Goal: Transaction & Acquisition: Purchase product/service

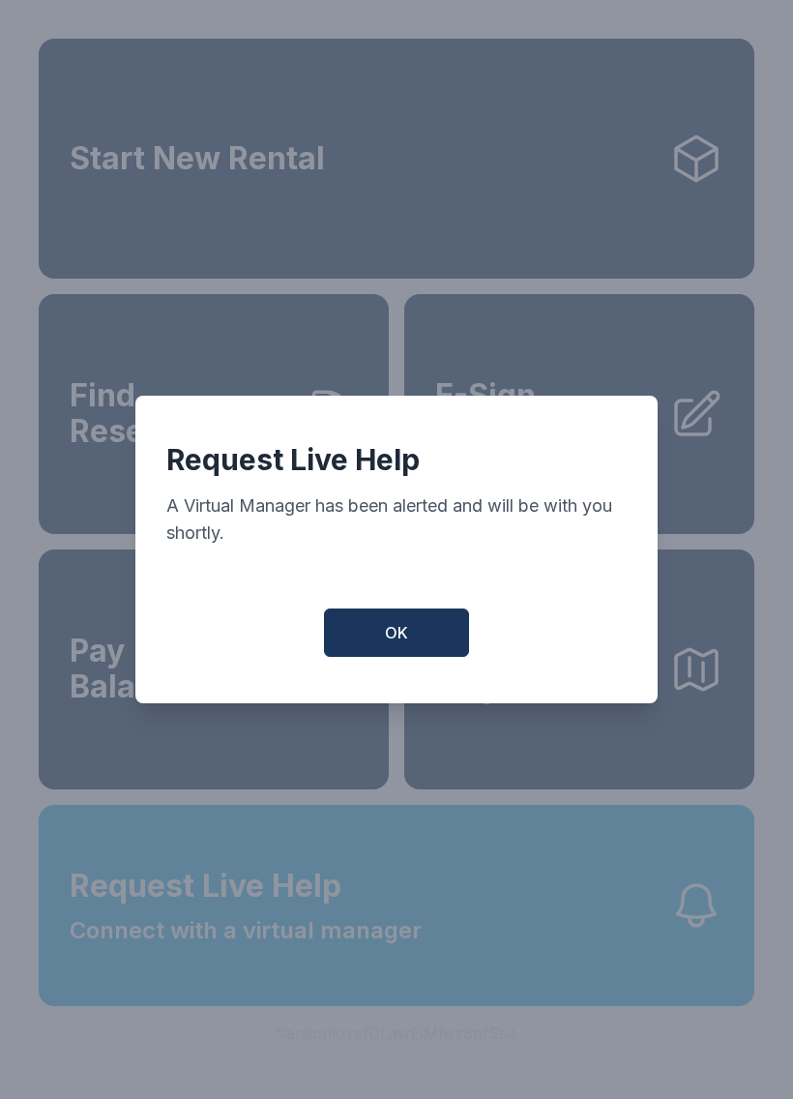
scroll to position [23, 0]
click at [404, 643] on span "OK" at bounding box center [396, 632] width 23 height 23
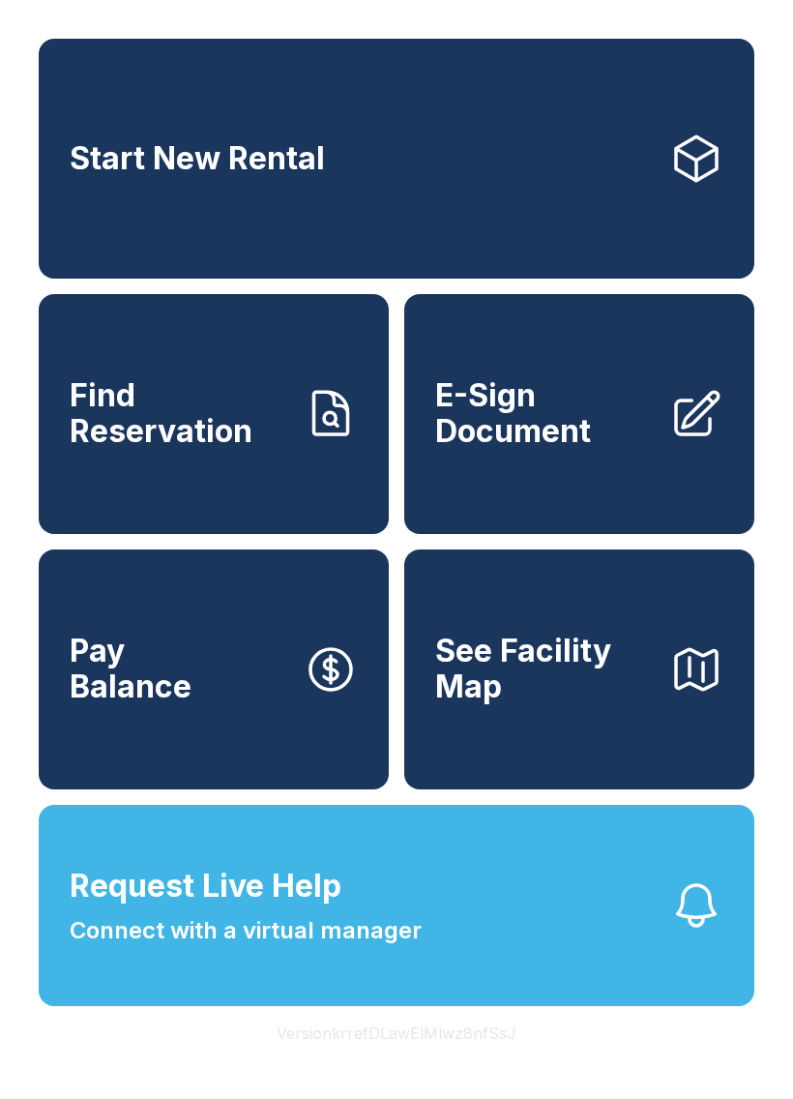
click at [358, 627] on button "Pay Balance" at bounding box center [214, 670] width 350 height 240
click at [492, 898] on button "Request Live Help Connect with a virtual manager" at bounding box center [397, 905] width 716 height 201
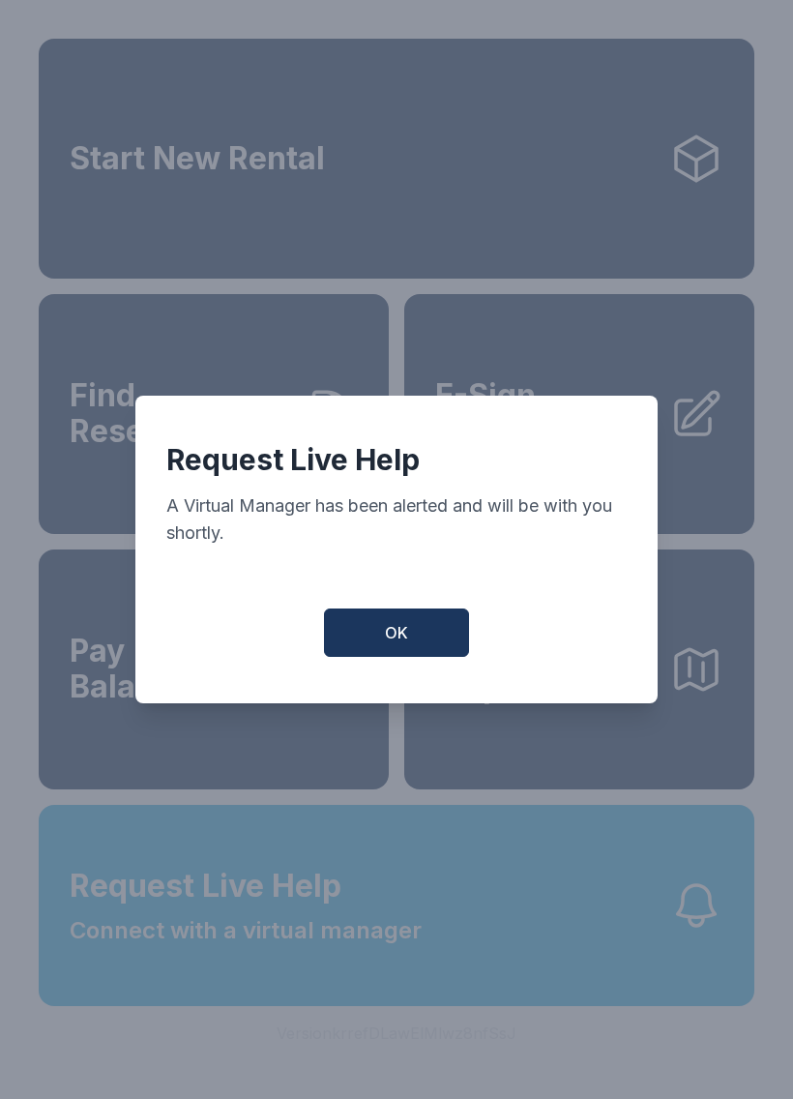
click at [402, 644] on span "OK" at bounding box center [396, 632] width 23 height 23
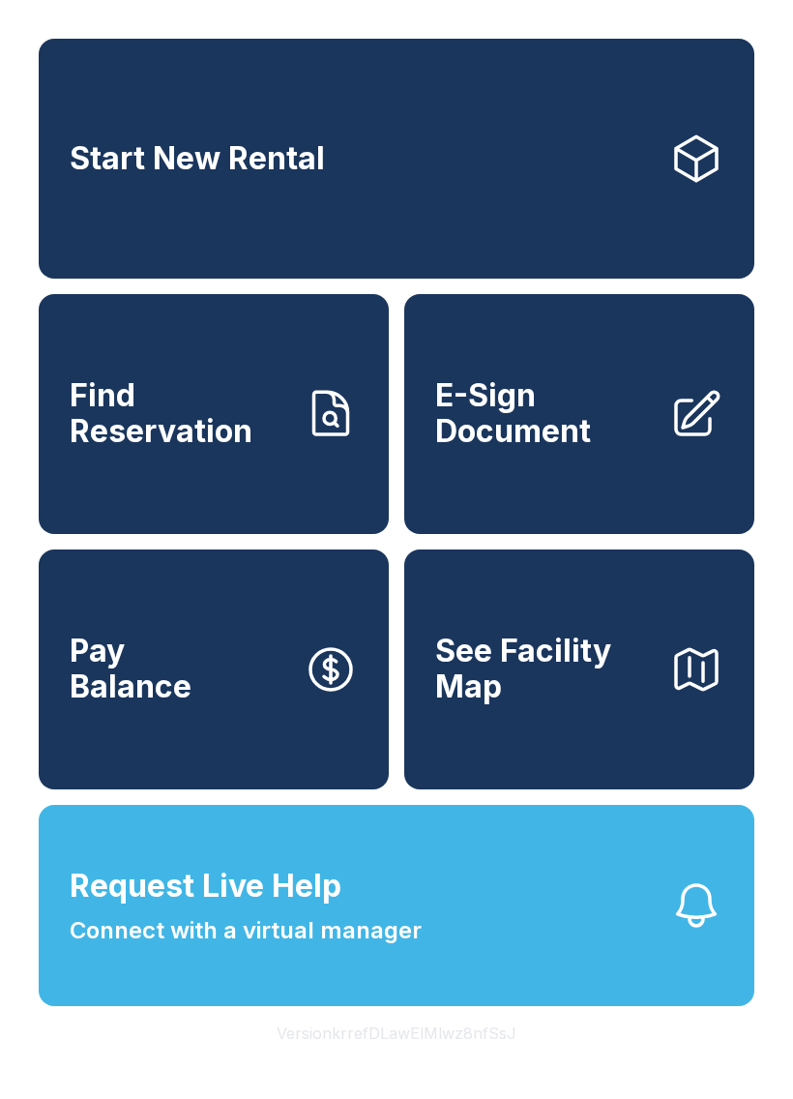
click at [402, 651] on div "Start New Rental Find Reservation E-Sign Document Pay Balance See Facility Map" at bounding box center [397, 414] width 716 height 751
click at [462, 912] on button "Request Live Help Connect with a virtual manager" at bounding box center [397, 905] width 716 height 201
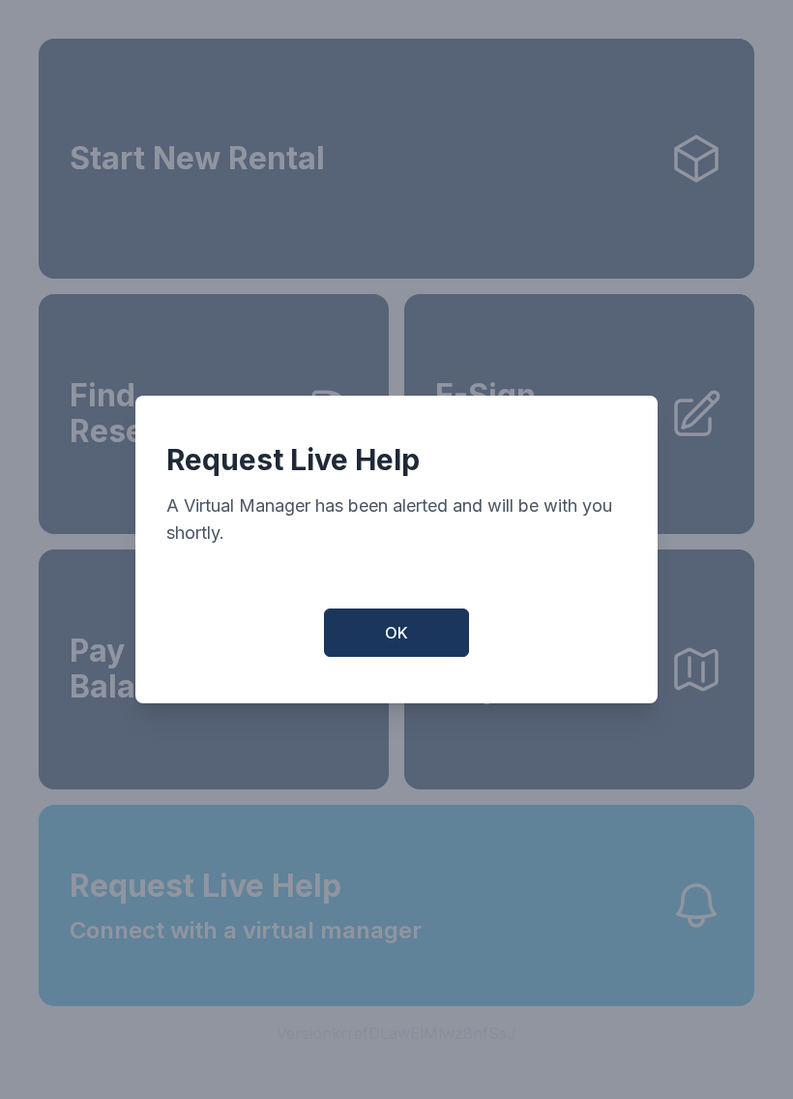
click at [392, 657] on button "OK" at bounding box center [396, 633] width 145 height 48
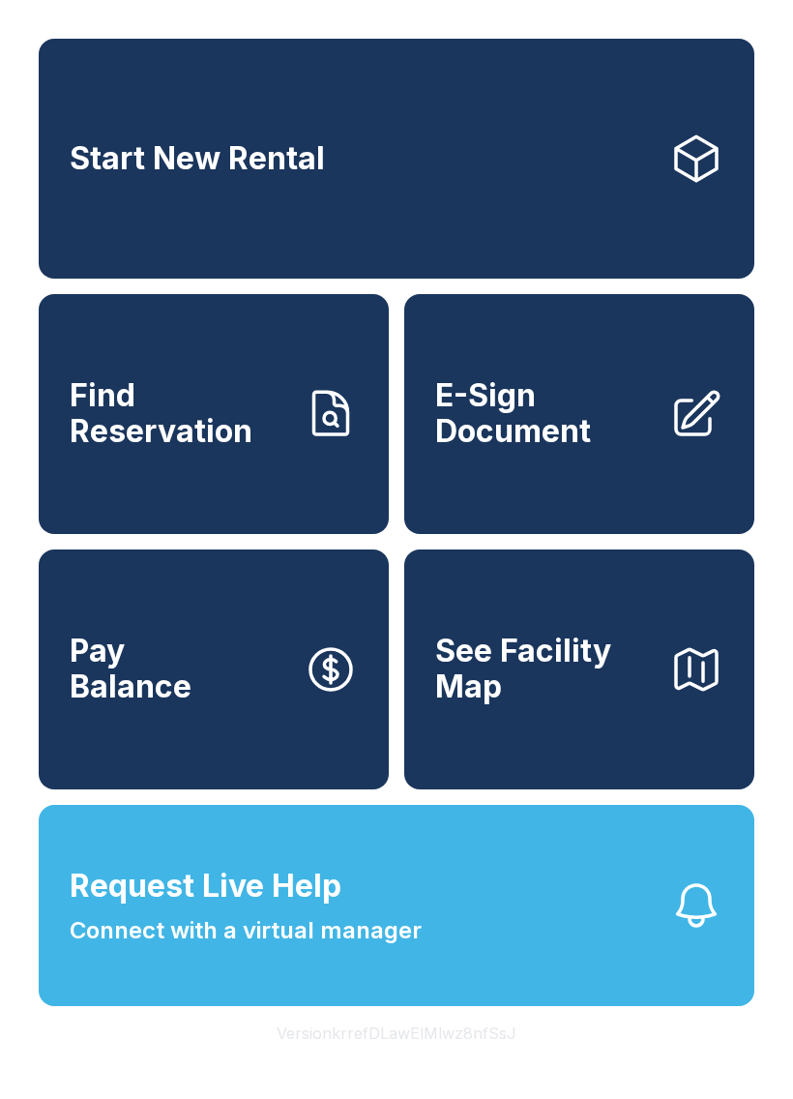
click at [478, 127] on link "Start New Rental" at bounding box center [397, 159] width 716 height 240
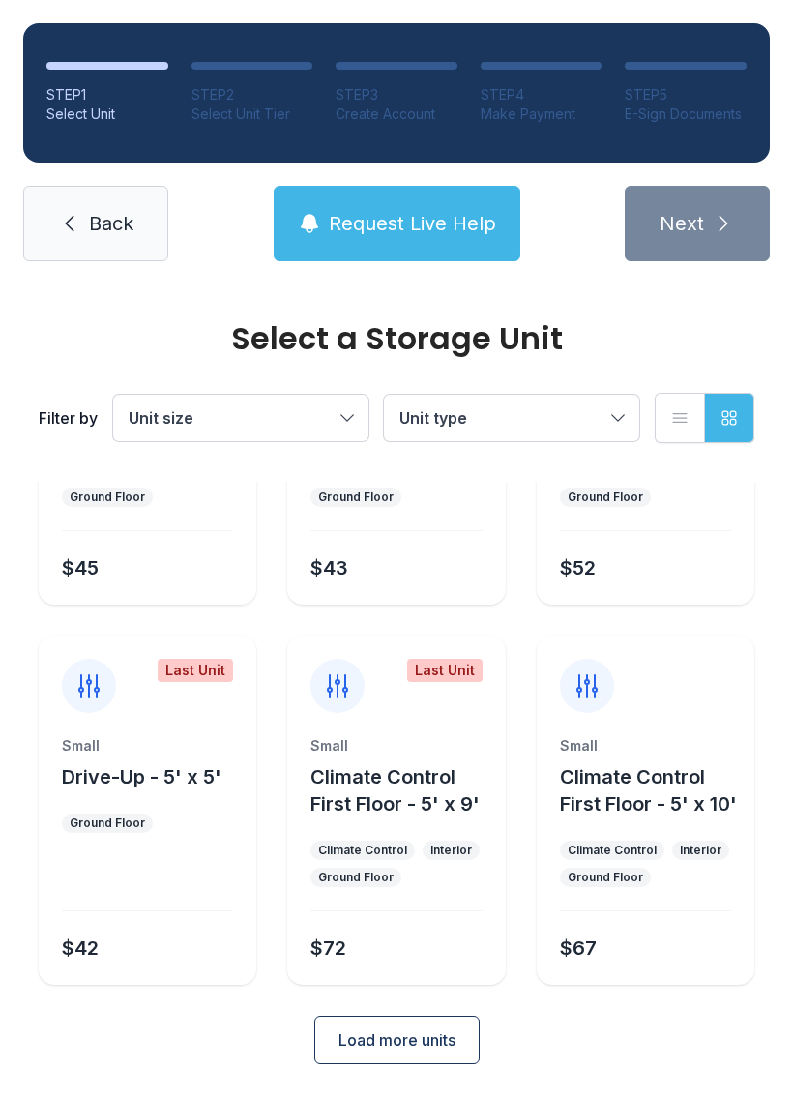
scroll to position [220, 0]
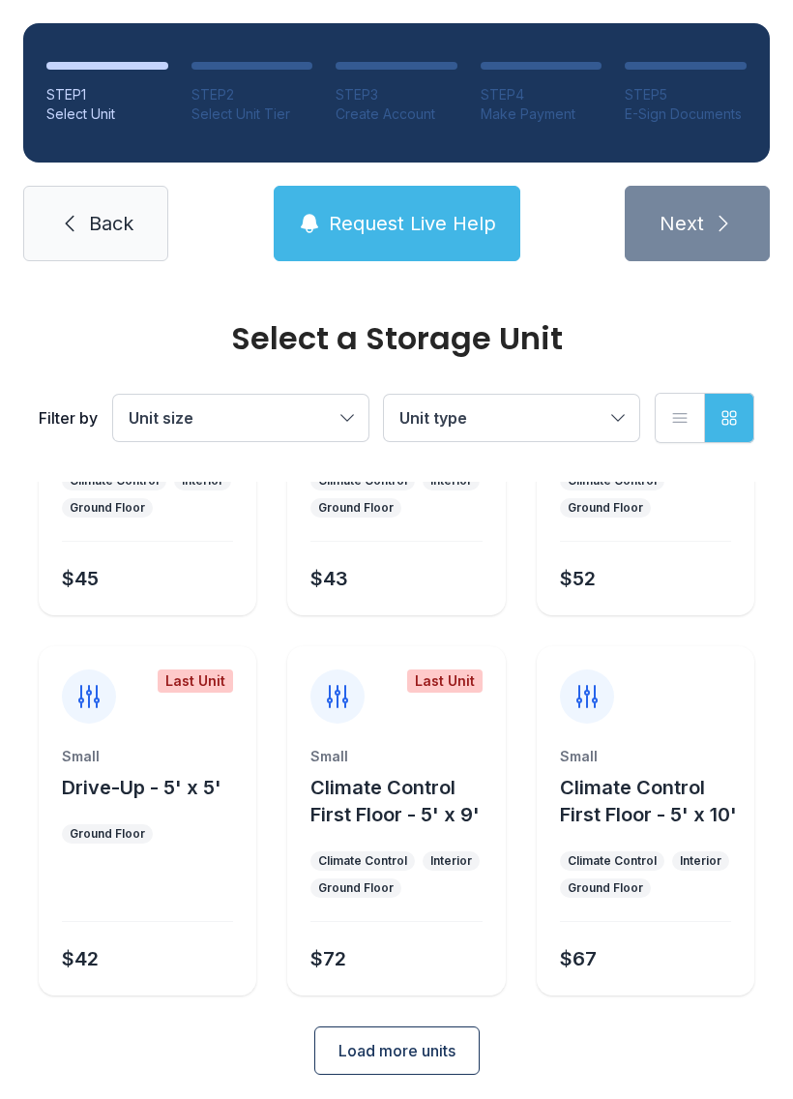
click at [438, 753] on div "Small" at bounding box center [396, 756] width 171 height 19
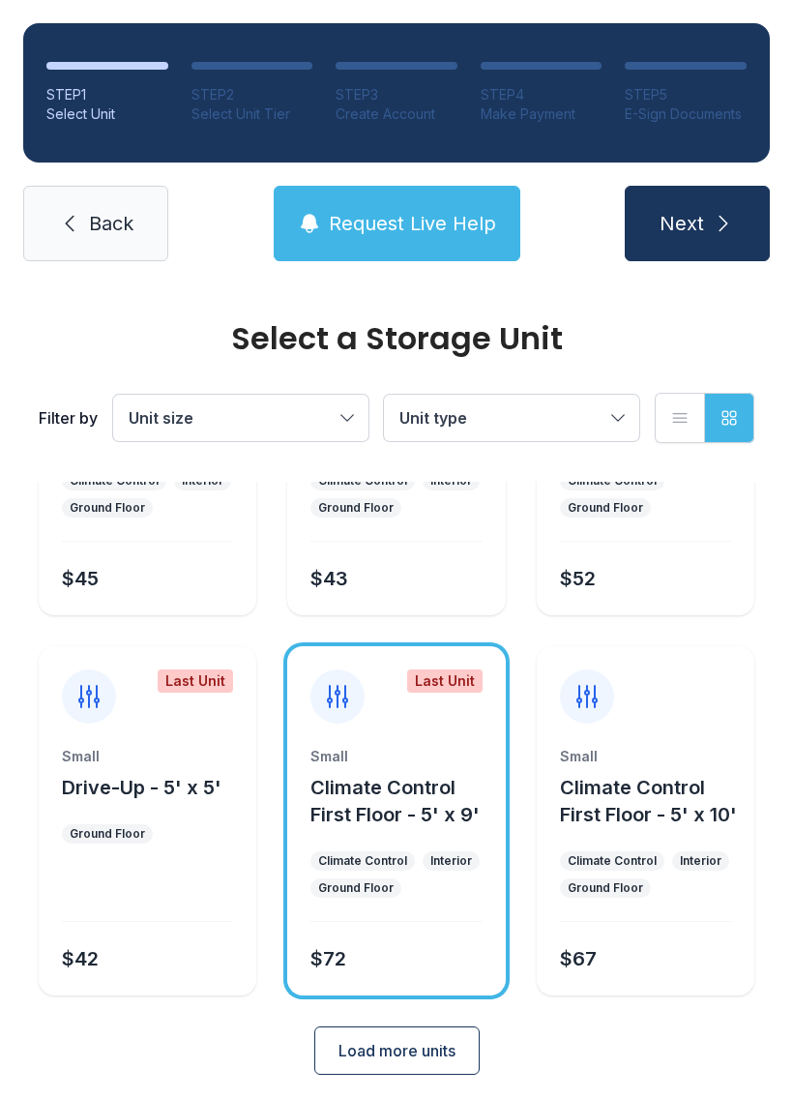
click at [677, 236] on span "Next" at bounding box center [682, 223] width 45 height 27
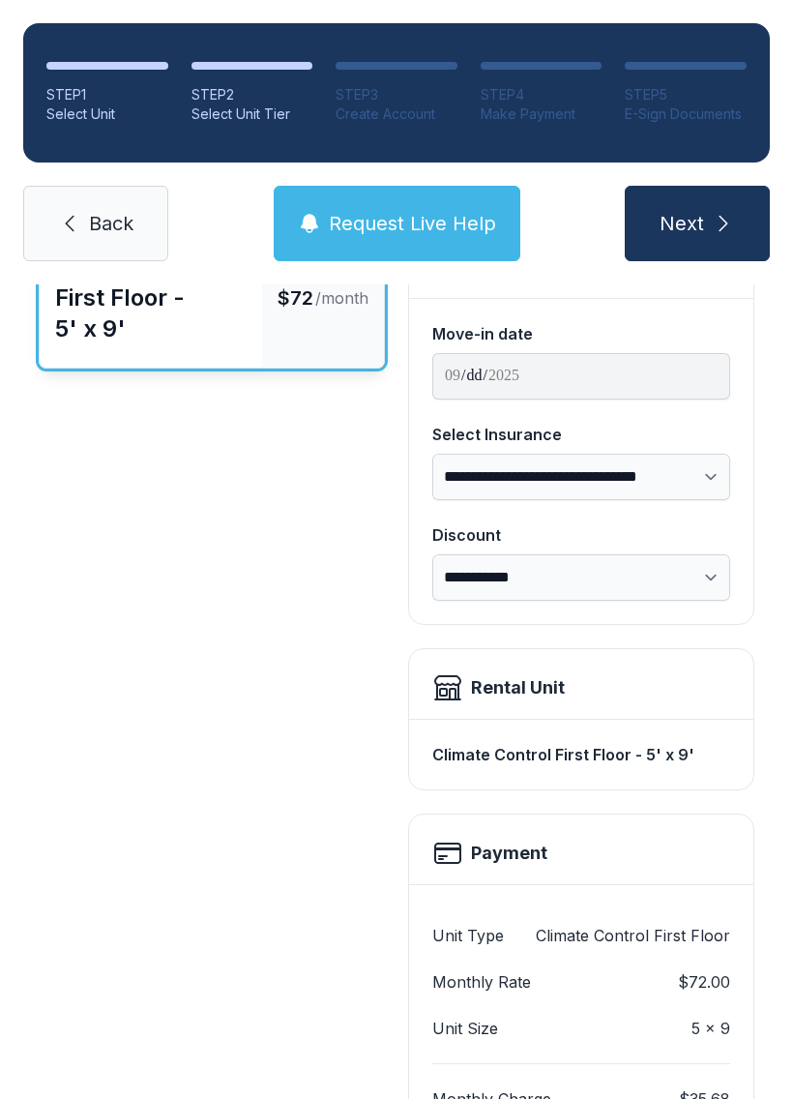
scroll to position [166, 0]
click at [717, 469] on select "**********" at bounding box center [582, 476] width 298 height 46
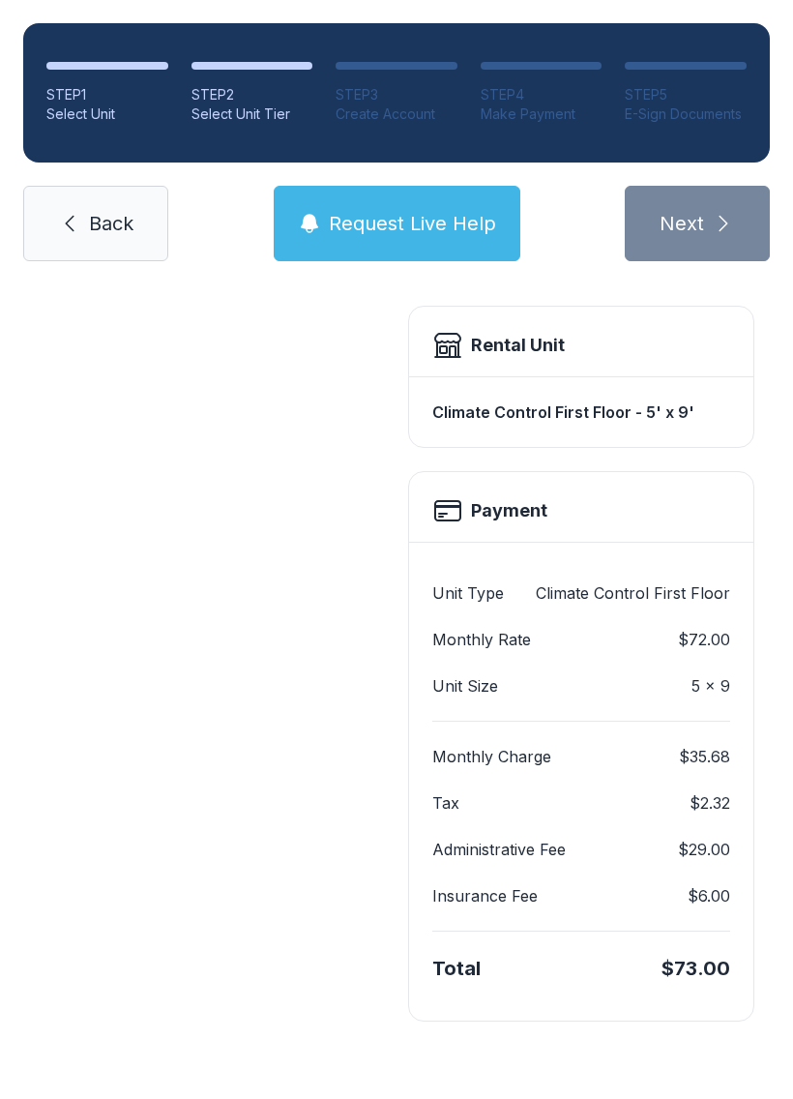
select select "*****"
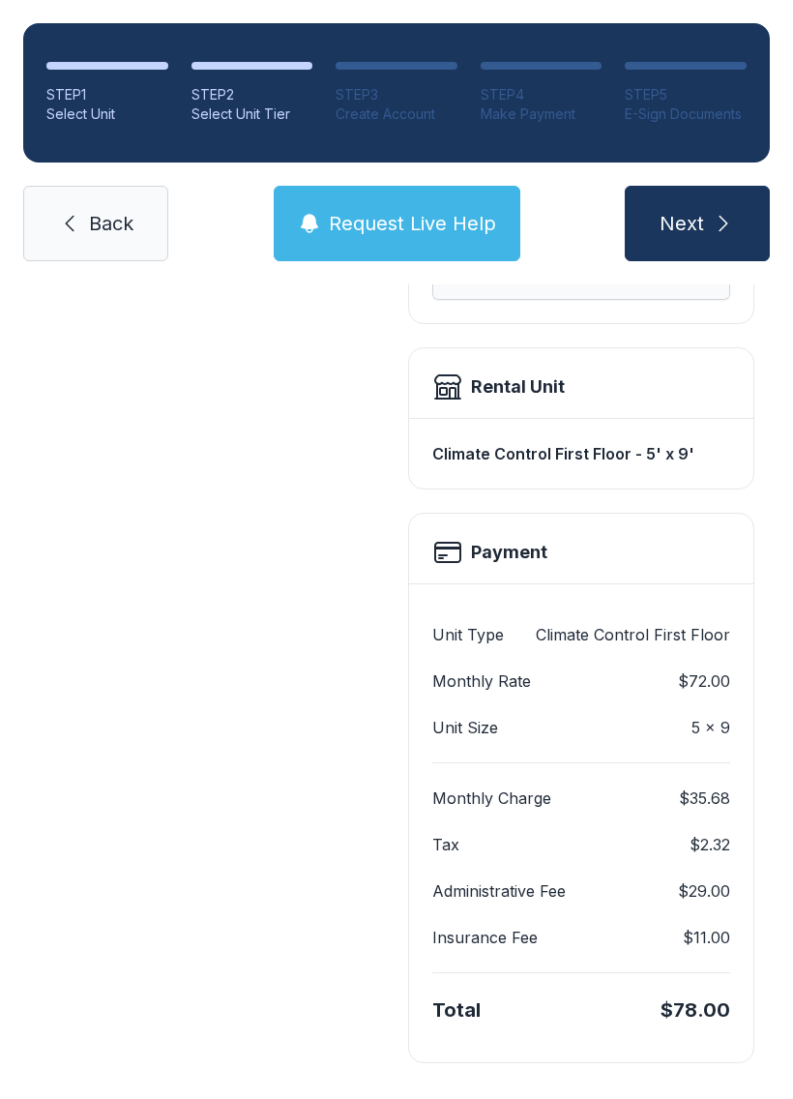
scroll to position [465, 0]
click at [727, 237] on button "Next" at bounding box center [697, 223] width 145 height 75
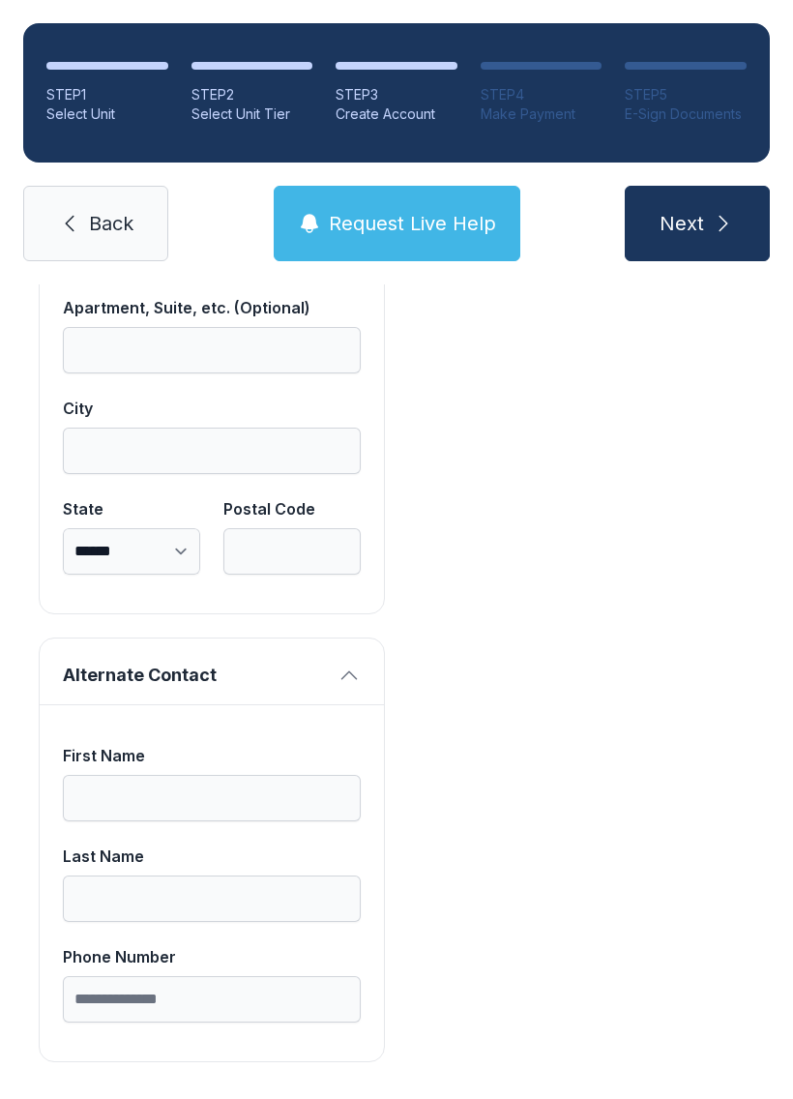
scroll to position [1658, 0]
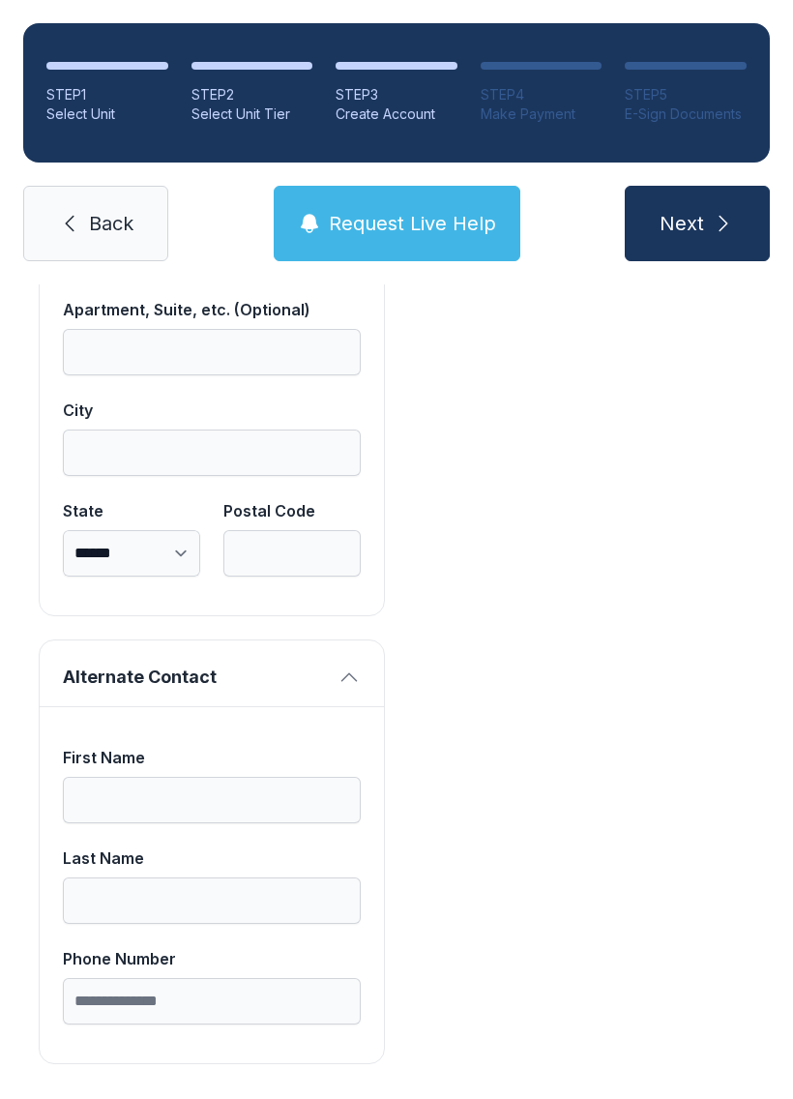
click at [422, 234] on span "Request Live Help" at bounding box center [412, 223] width 167 height 27
